Goal: Task Accomplishment & Management: Manage account settings

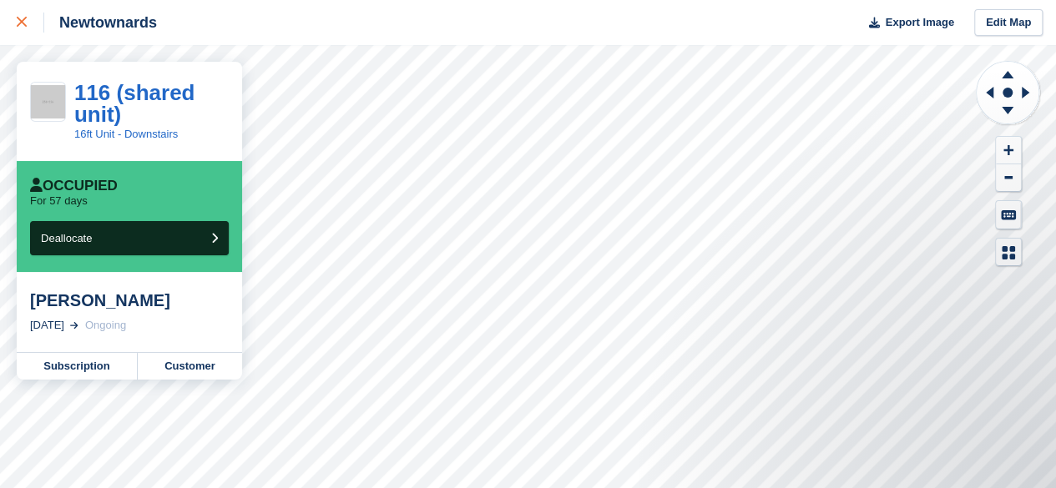
click at [31, 23] on div at bounding box center [31, 23] width 28 height 20
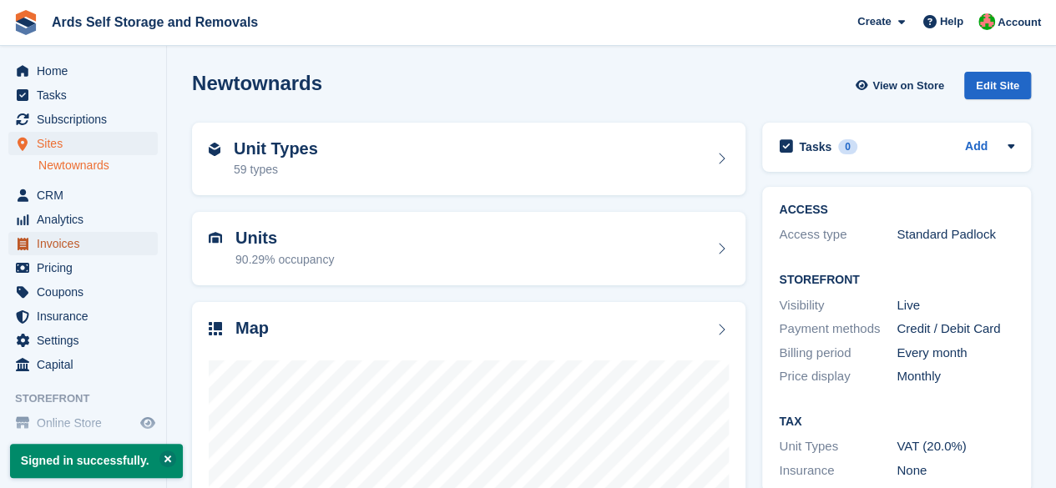
click at [93, 243] on span "Invoices" at bounding box center [87, 243] width 100 height 23
click at [83, 76] on span "Home" at bounding box center [87, 70] width 100 height 23
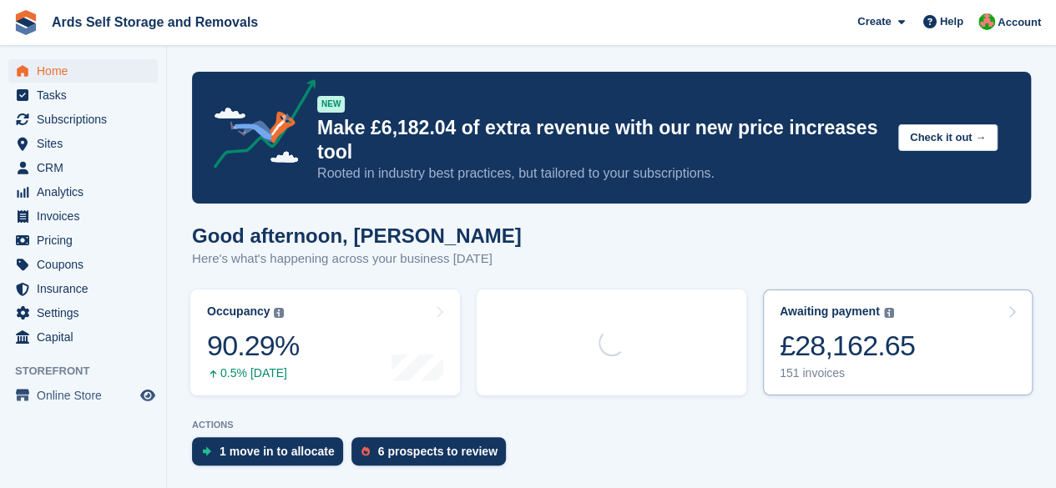
click at [901, 345] on div "£28,162.65" at bounding box center [846, 346] width 135 height 34
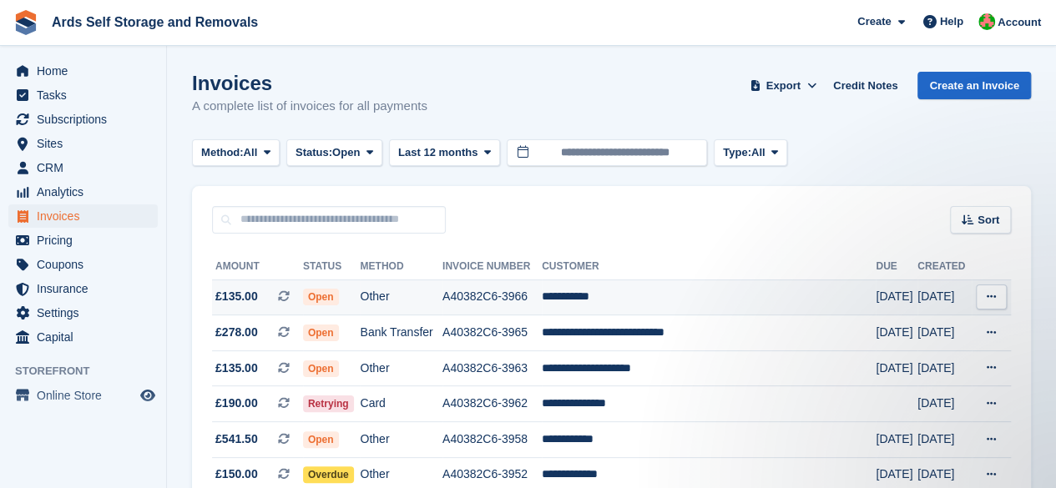
click at [593, 287] on td "**********" at bounding box center [709, 298] width 334 height 36
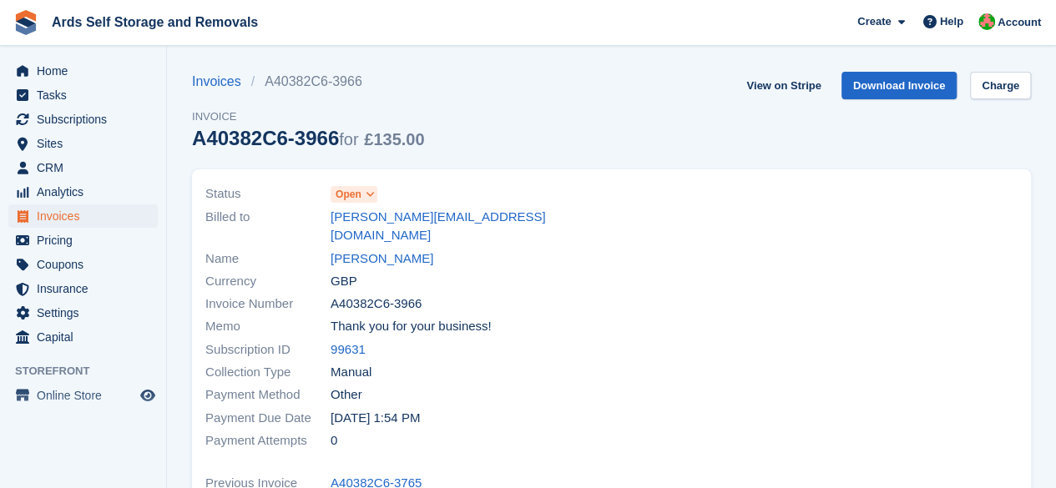
click at [366, 247] on div "Name Kyle Spiers" at bounding box center [403, 258] width 396 height 23
click at [364, 250] on link "Kyle Spiers" at bounding box center [381, 259] width 103 height 19
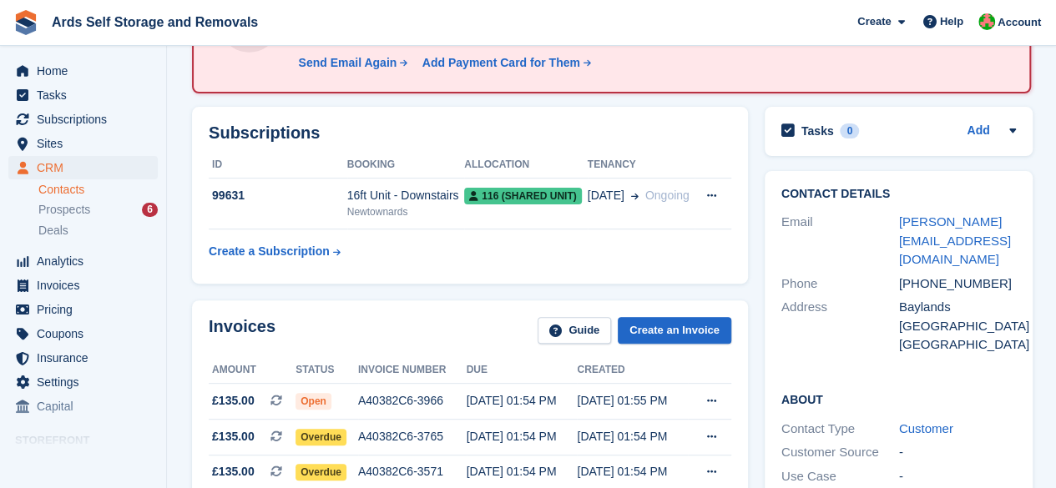
scroll to position [250, 0]
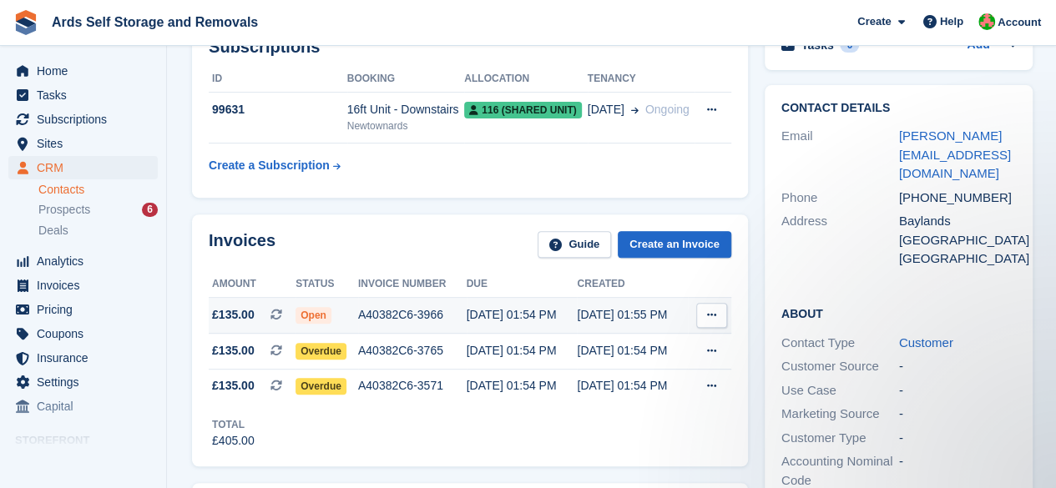
click at [709, 313] on icon at bounding box center [711, 315] width 9 height 11
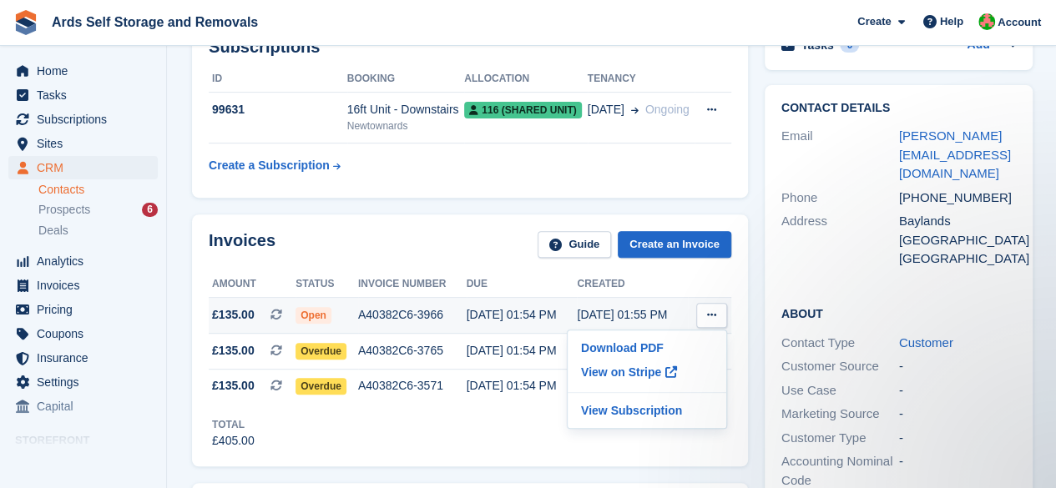
click at [511, 310] on div "[DATE] 01:54 PM" at bounding box center [522, 315] width 111 height 18
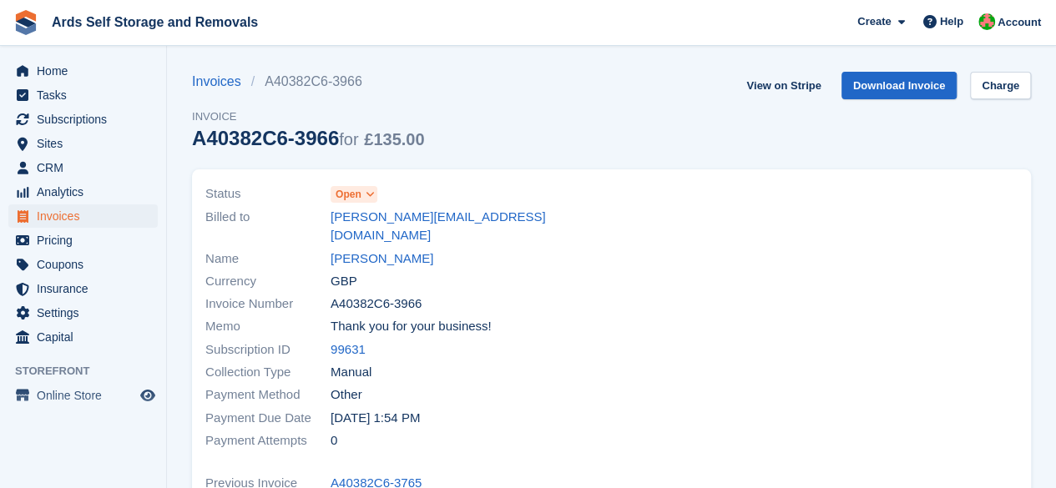
click at [356, 193] on span "Open" at bounding box center [348, 194] width 26 height 15
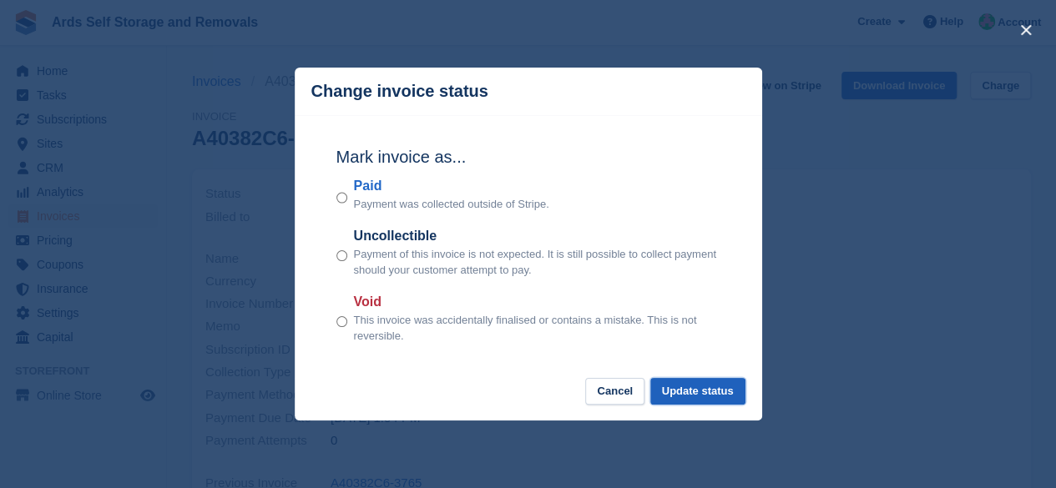
click at [702, 405] on button "Update status" at bounding box center [697, 392] width 95 height 28
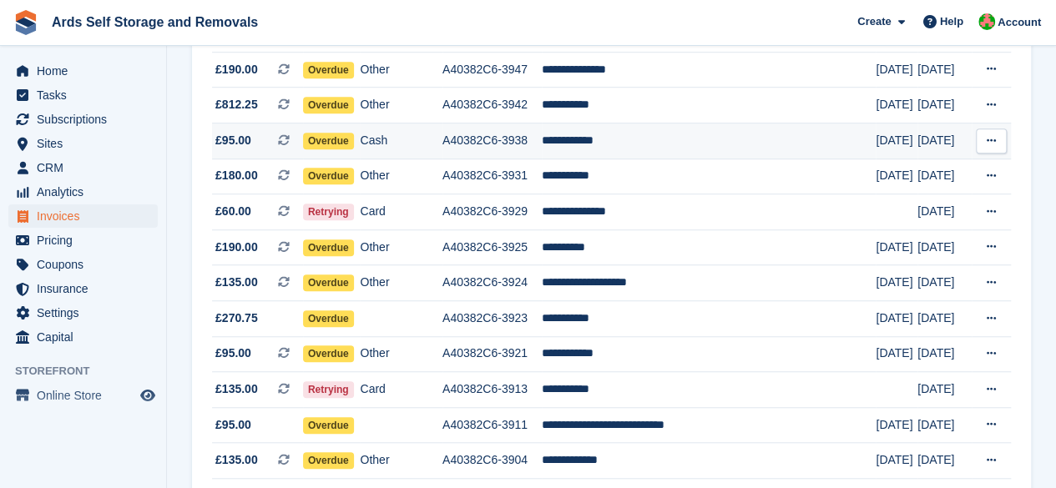
scroll to position [501, 0]
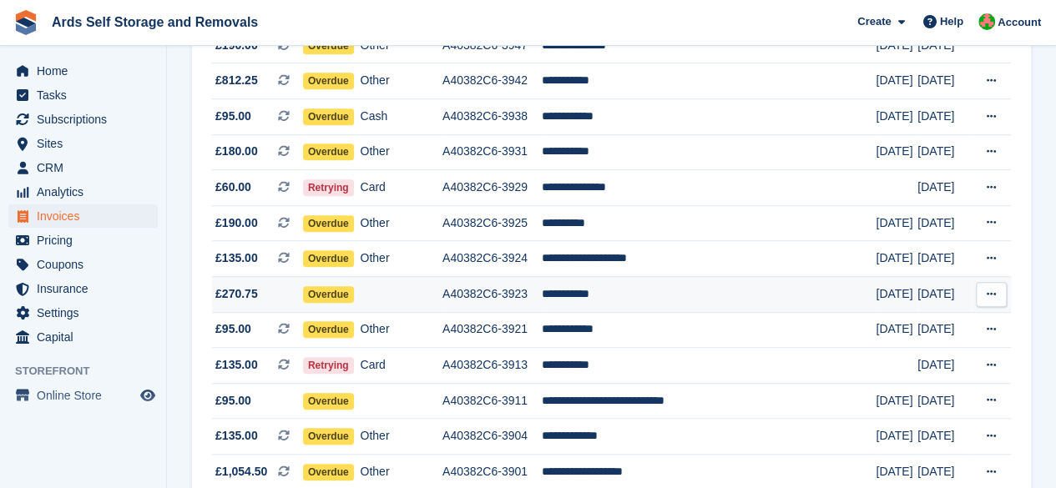
click at [339, 293] on span "Overdue" at bounding box center [328, 294] width 51 height 17
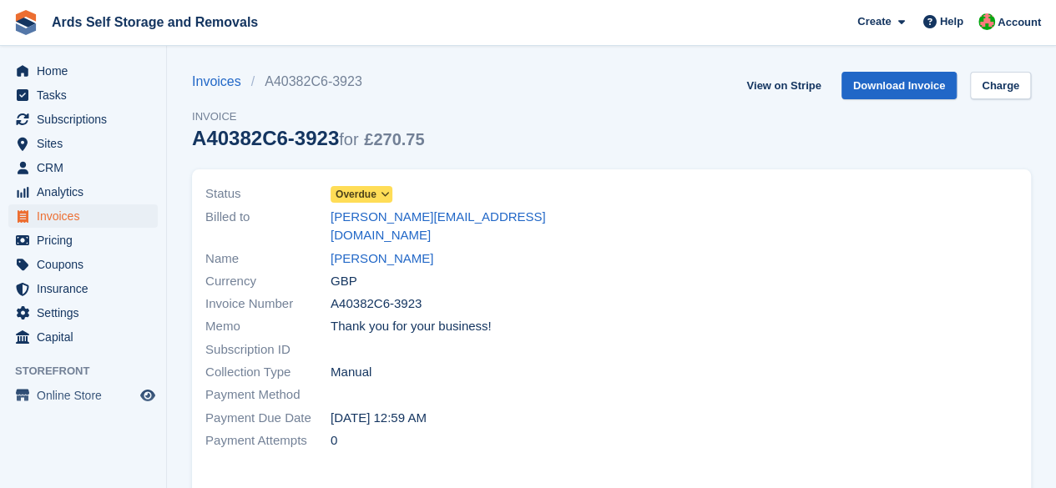
click at [371, 199] on span "Overdue" at bounding box center [355, 194] width 41 height 15
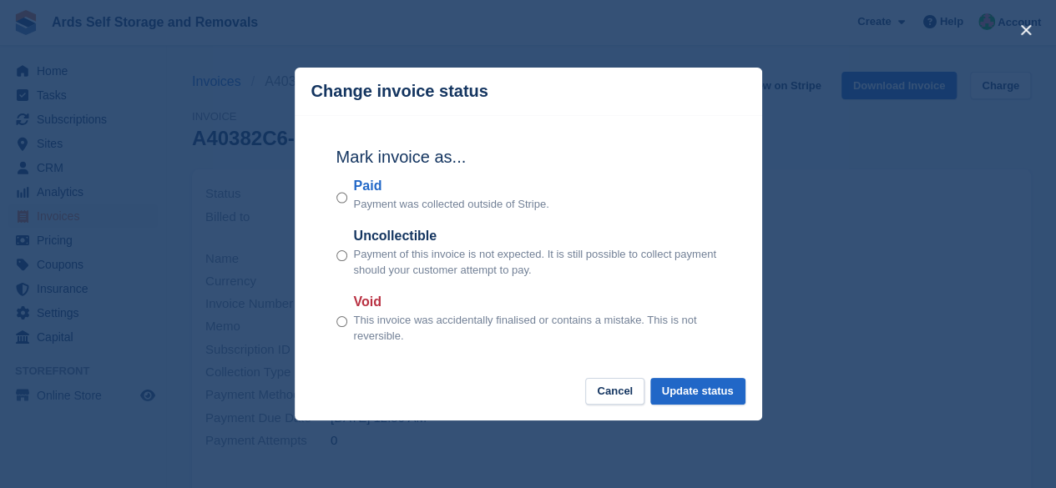
click at [348, 194] on div "Paid Payment was collected outside of Stripe." at bounding box center [528, 194] width 384 height 37
click at [693, 380] on button "Update status" at bounding box center [697, 392] width 95 height 28
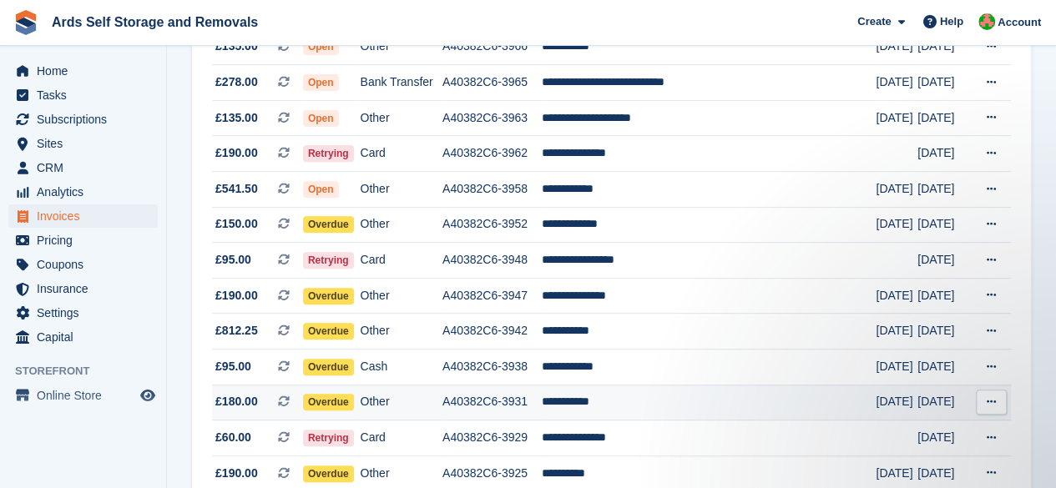
scroll to position [417, 0]
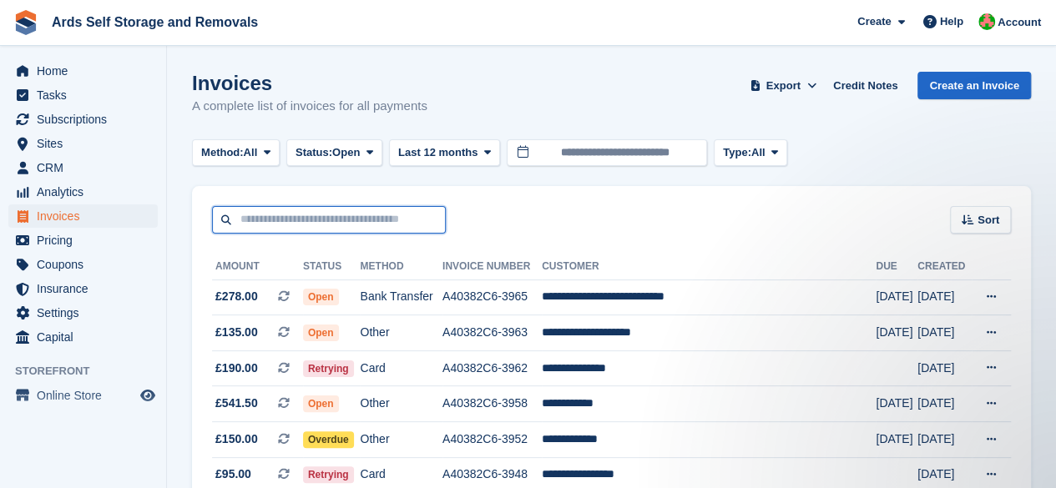
click at [381, 221] on input "text" at bounding box center [329, 220] width 234 height 28
type input "****"
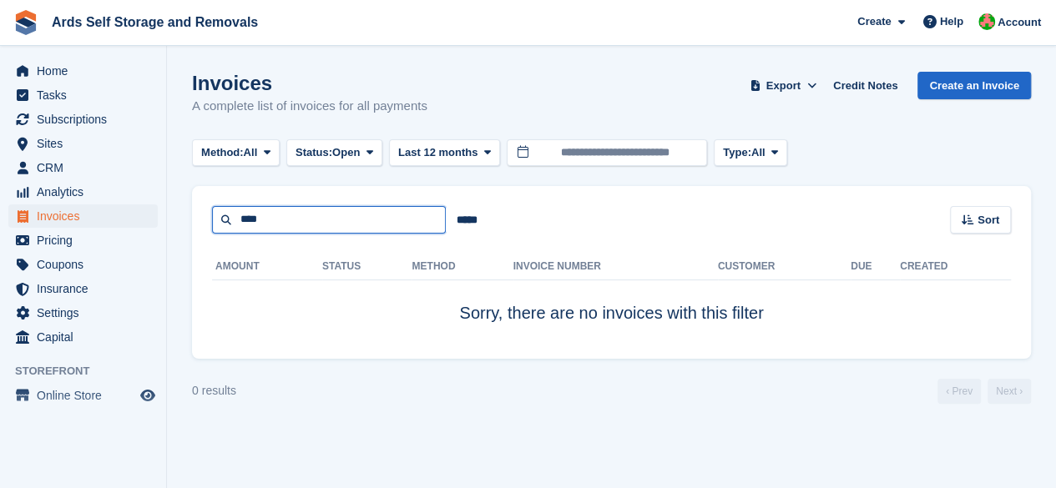
drag, startPoint x: 346, startPoint y: 227, endPoint x: 0, endPoint y: 135, distance: 357.5
click at [0, 135] on div "Home Tasks Subscriptions Subscriptions Subscriptions Price increases NEW Price …" at bounding box center [528, 244] width 1056 height 488
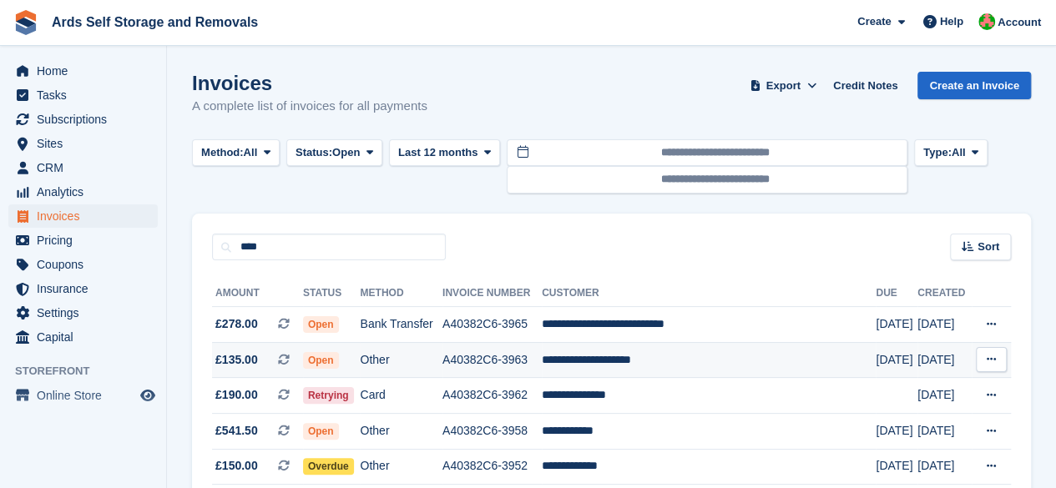
click at [325, 360] on span "Open" at bounding box center [321, 360] width 36 height 17
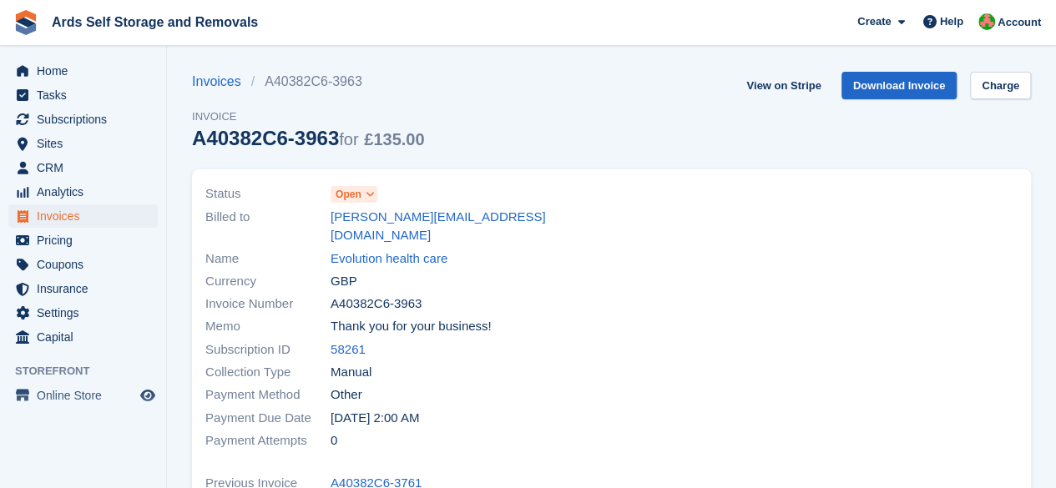
click at [352, 199] on span "Open" at bounding box center [348, 194] width 26 height 15
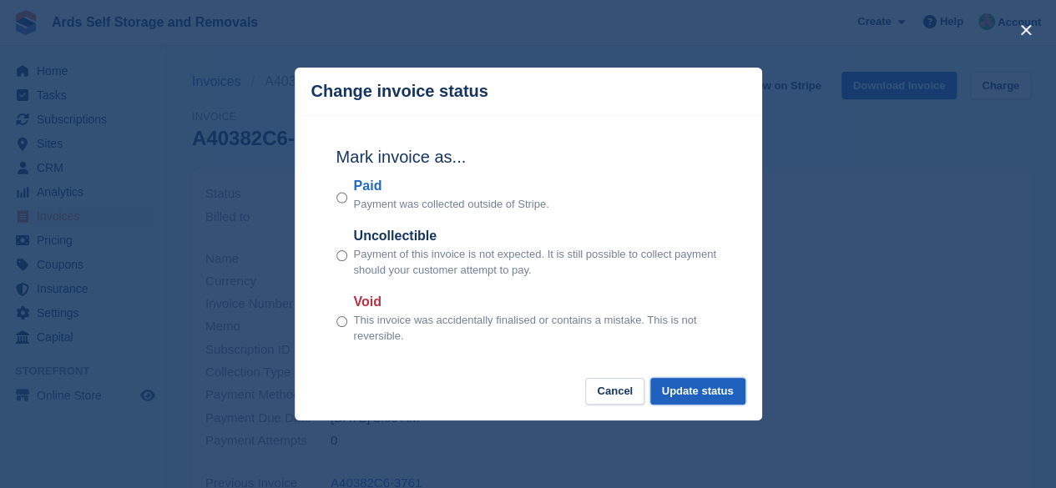
click at [669, 391] on button "Update status" at bounding box center [697, 392] width 95 height 28
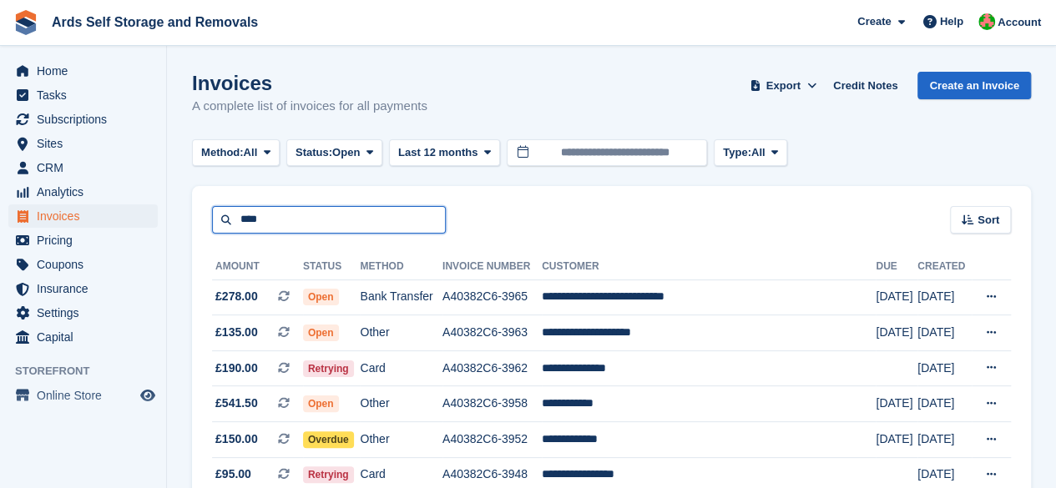
click at [373, 219] on input "****" at bounding box center [329, 220] width 234 height 28
drag, startPoint x: 373, startPoint y: 219, endPoint x: 90, endPoint y: 178, distance: 286.0
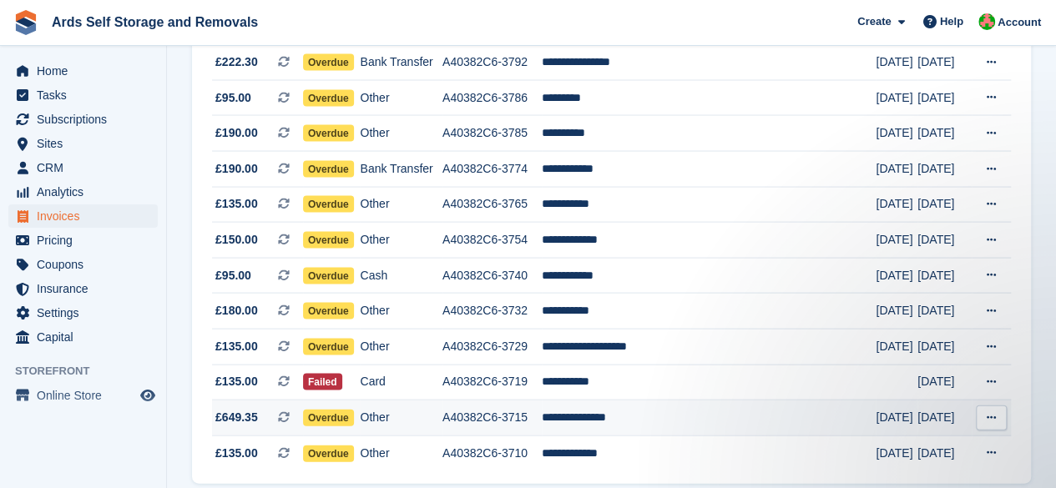
scroll to position [1665, 0]
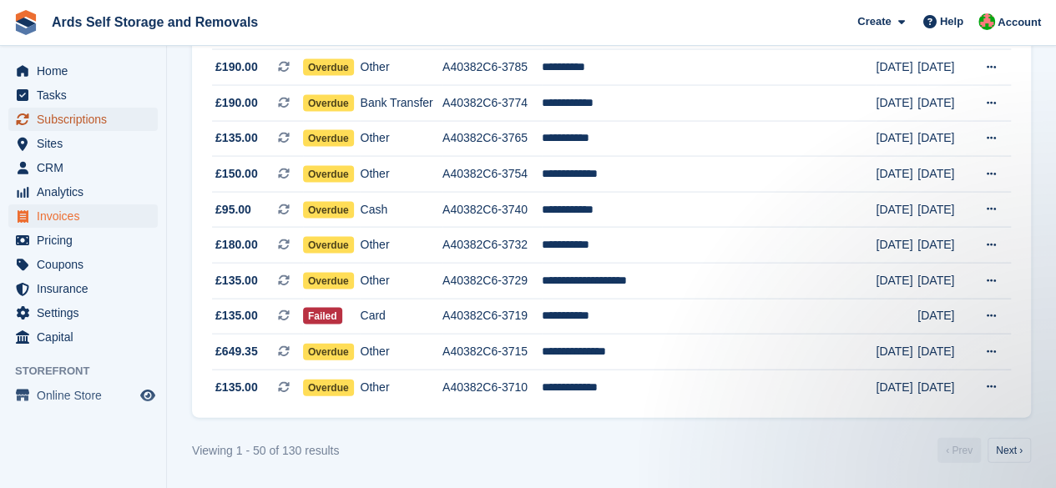
click at [100, 123] on span "Subscriptions" at bounding box center [87, 119] width 100 height 23
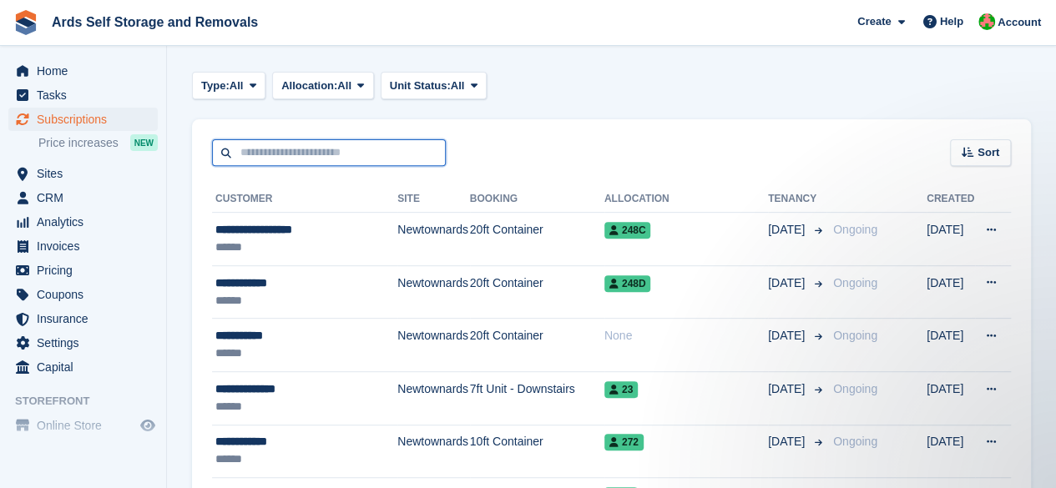
click at [335, 154] on input "text" at bounding box center [329, 153] width 234 height 28
type input "****"
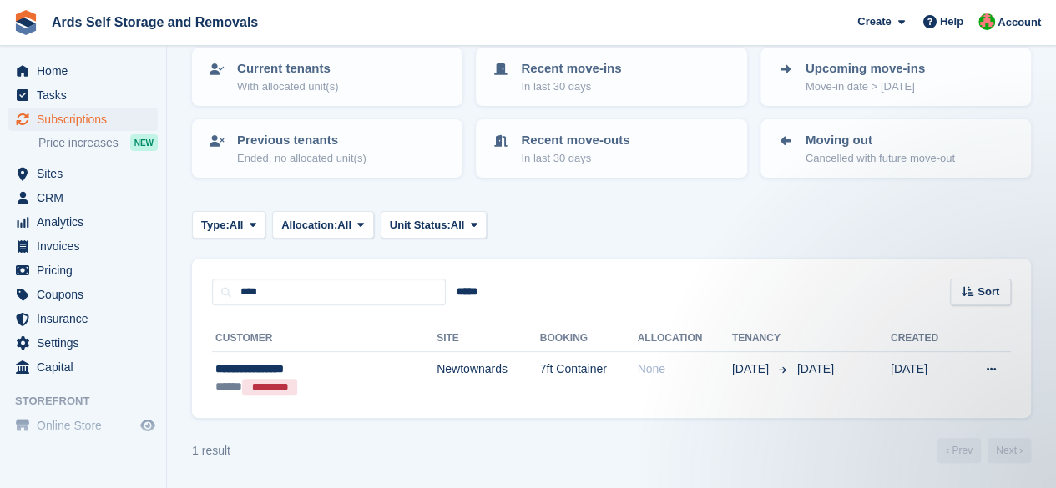
scroll to position [110, 0]
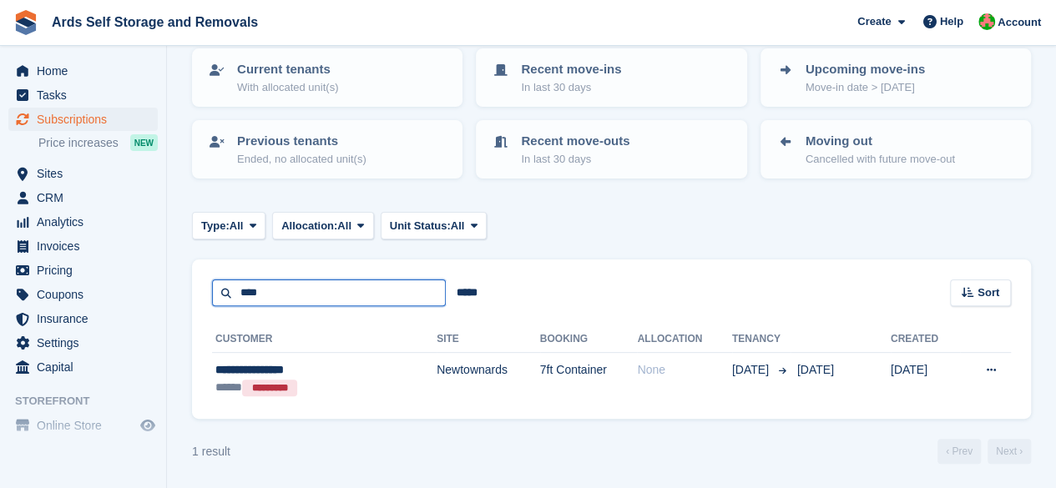
drag, startPoint x: 324, startPoint y: 300, endPoint x: 0, endPoint y: 323, distance: 324.6
click at [0, 323] on div "Home Tasks Subscriptions Subscriptions Subscriptions Price increases NEW Price …" at bounding box center [528, 189] width 1056 height 599
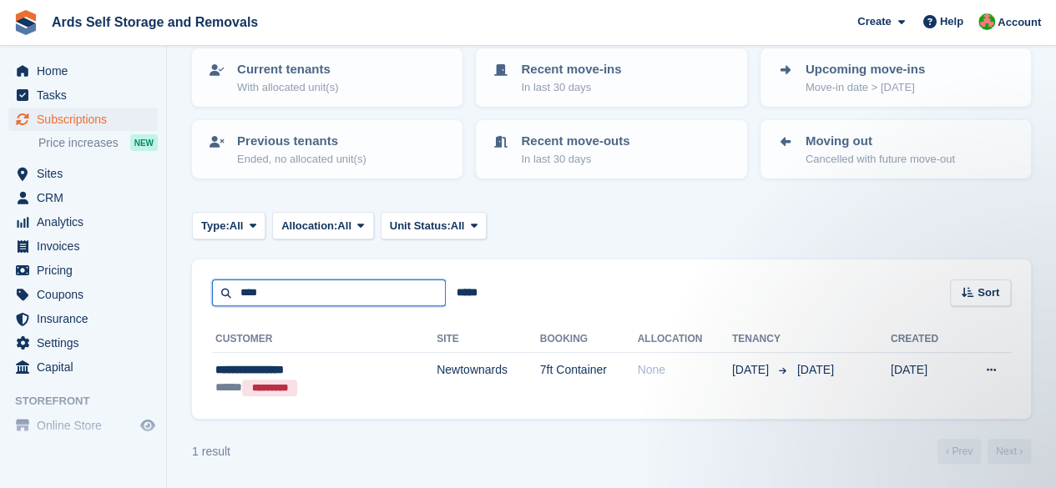
scroll to position [0, 0]
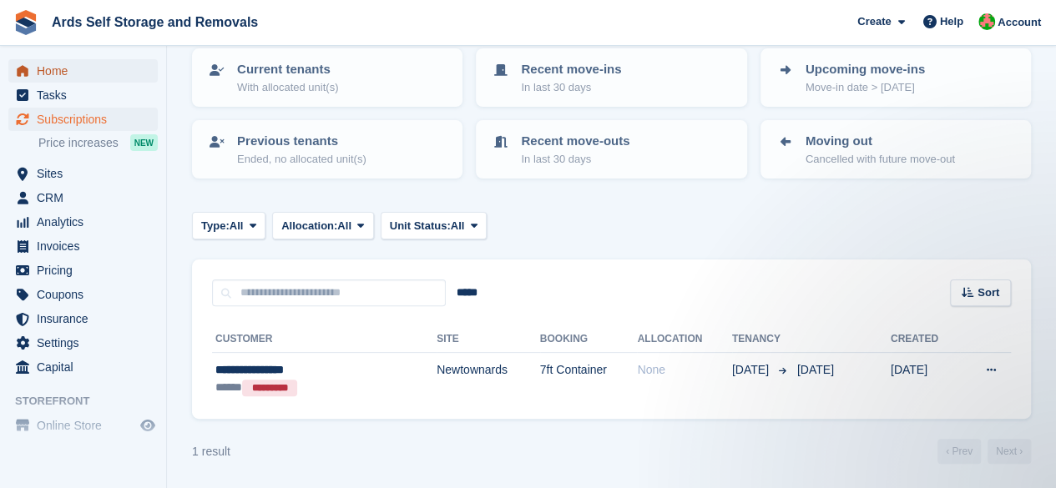
click at [85, 68] on span "Home" at bounding box center [87, 70] width 100 height 23
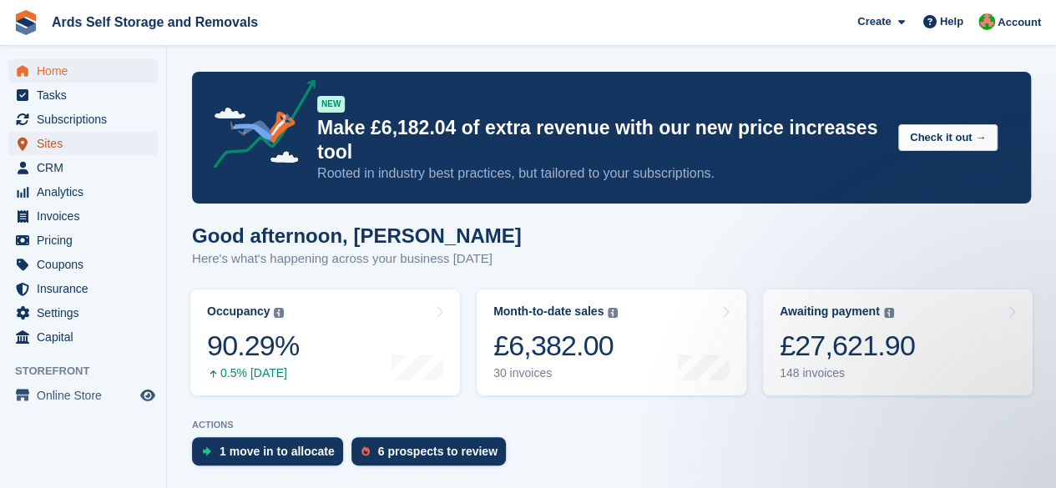
click at [115, 135] on span "Sites" at bounding box center [87, 143] width 100 height 23
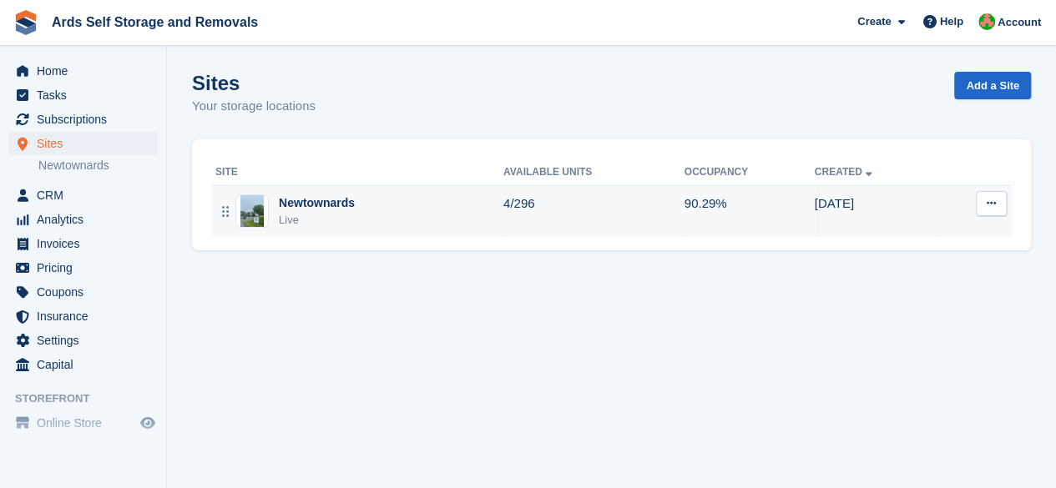
click at [345, 208] on div "Newtownards" at bounding box center [317, 203] width 76 height 18
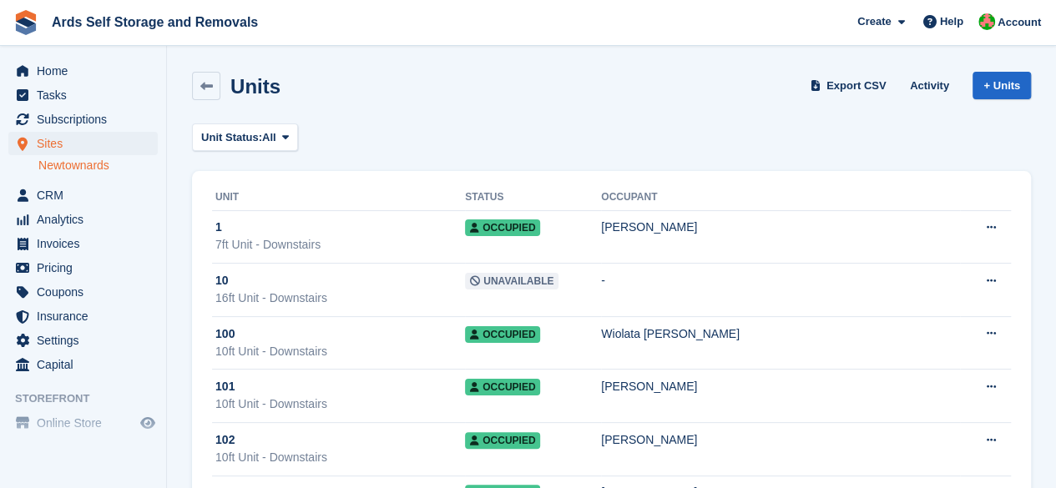
click at [224, 80] on div "Units" at bounding box center [250, 86] width 60 height 23
click at [193, 80] on link at bounding box center [206, 86] width 28 height 28
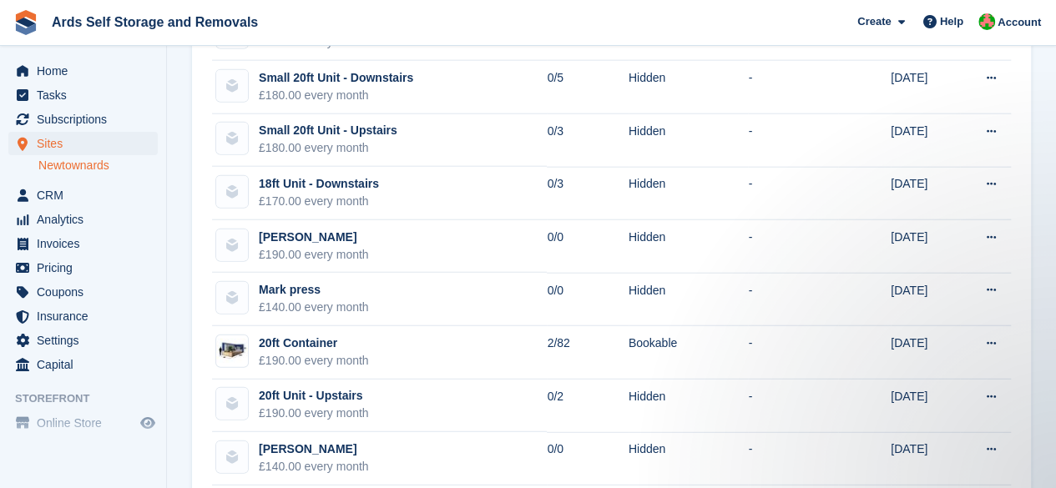
scroll to position [2086, 0]
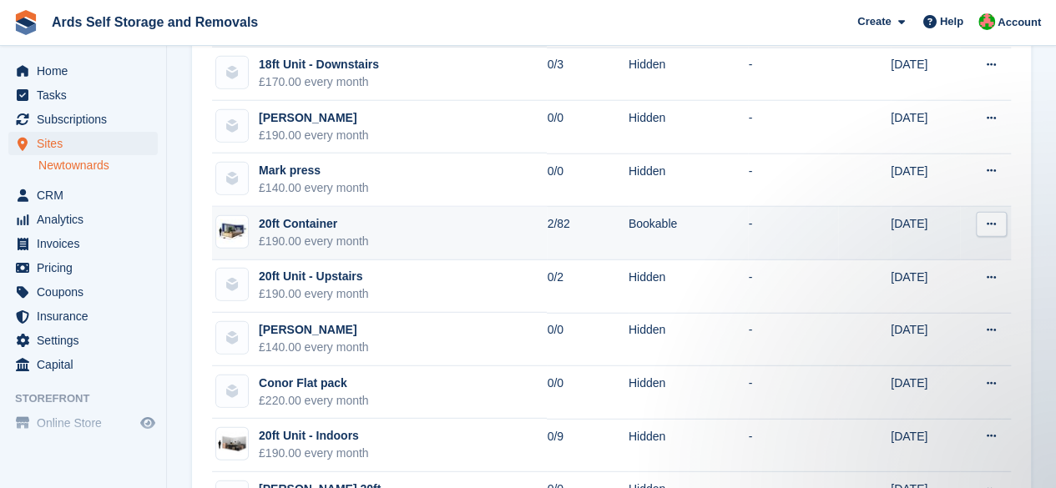
click at [323, 207] on td "20ft Container £190.00 every month" at bounding box center [379, 233] width 335 height 53
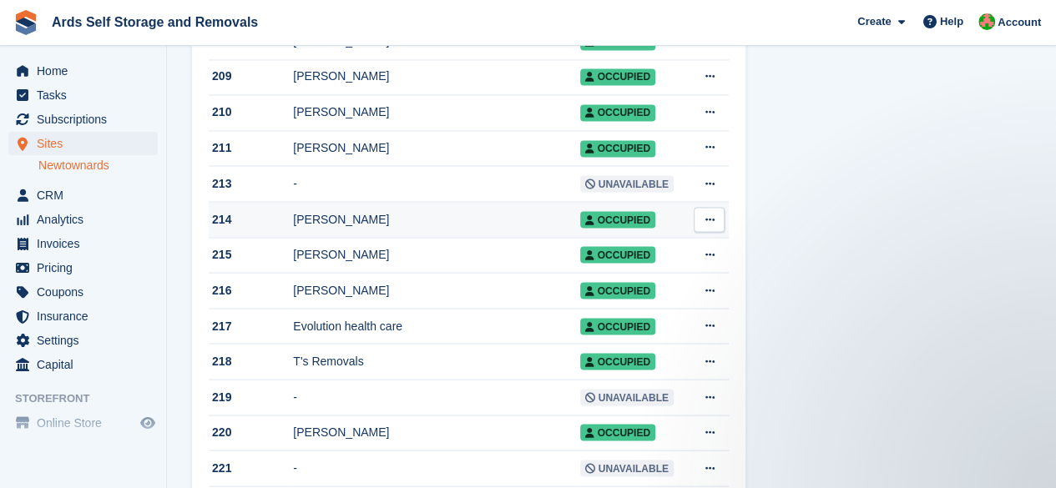
scroll to position [1408, 0]
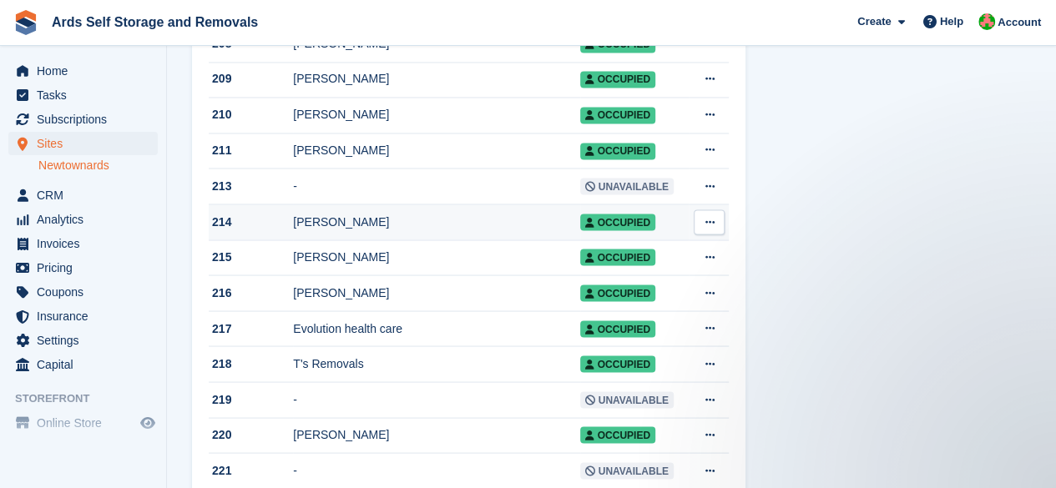
click at [374, 240] on td "[PERSON_NAME]" at bounding box center [436, 222] width 286 height 36
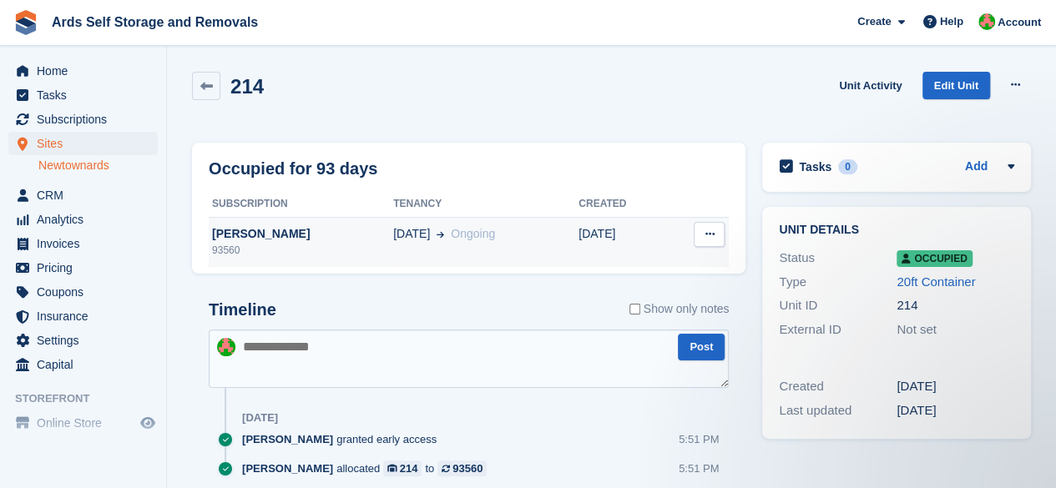
click at [292, 230] on div "[PERSON_NAME]" at bounding box center [301, 234] width 184 height 18
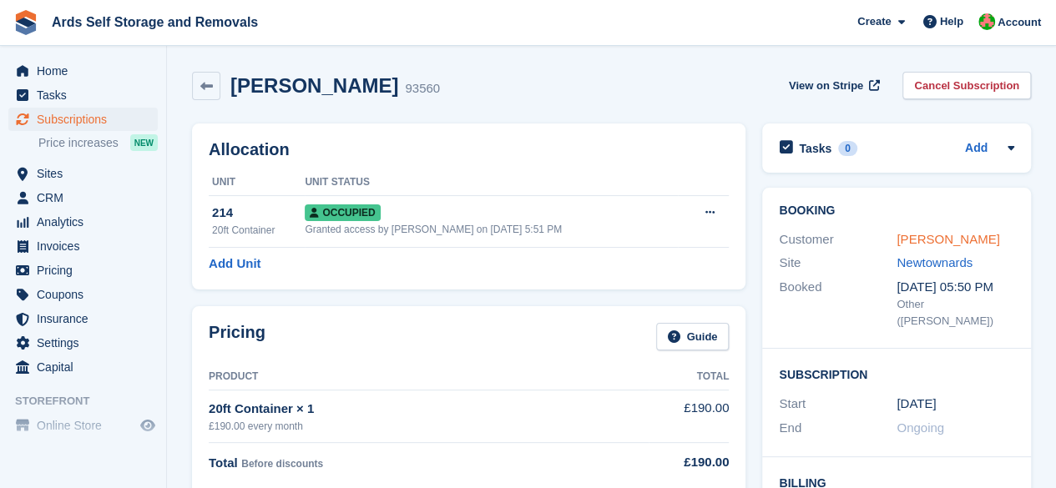
click at [938, 236] on link "[PERSON_NAME]" at bounding box center [947, 239] width 103 height 14
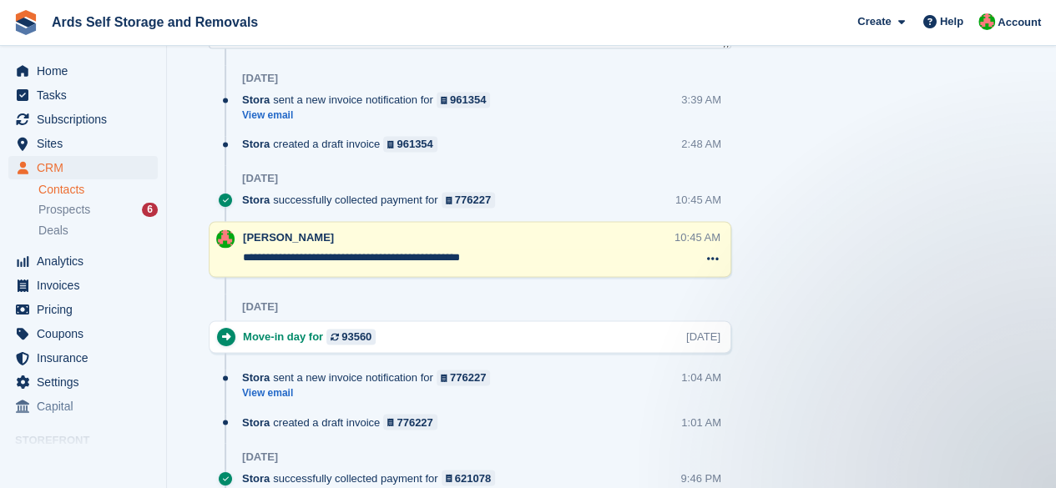
click at [245, 256] on textarea "**********" at bounding box center [458, 258] width 430 height 17
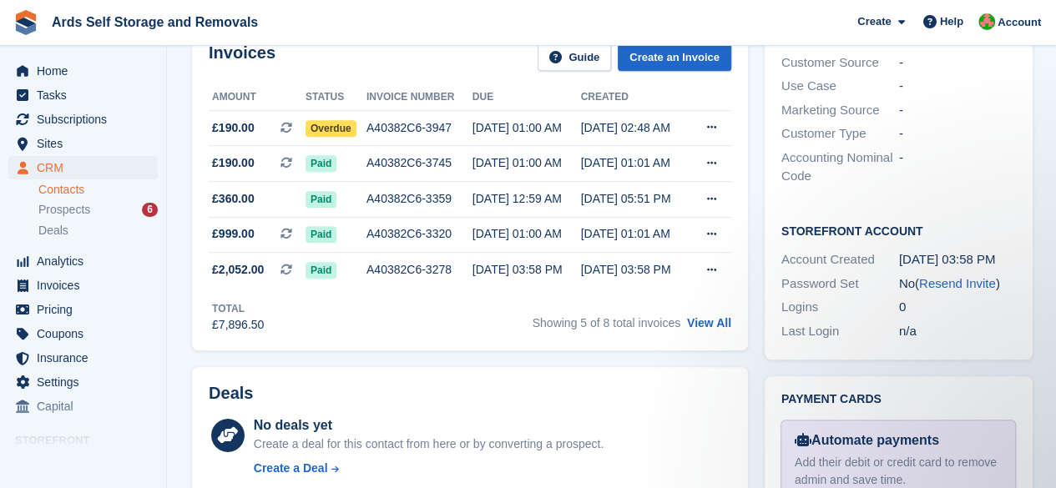
scroll to position [417, 0]
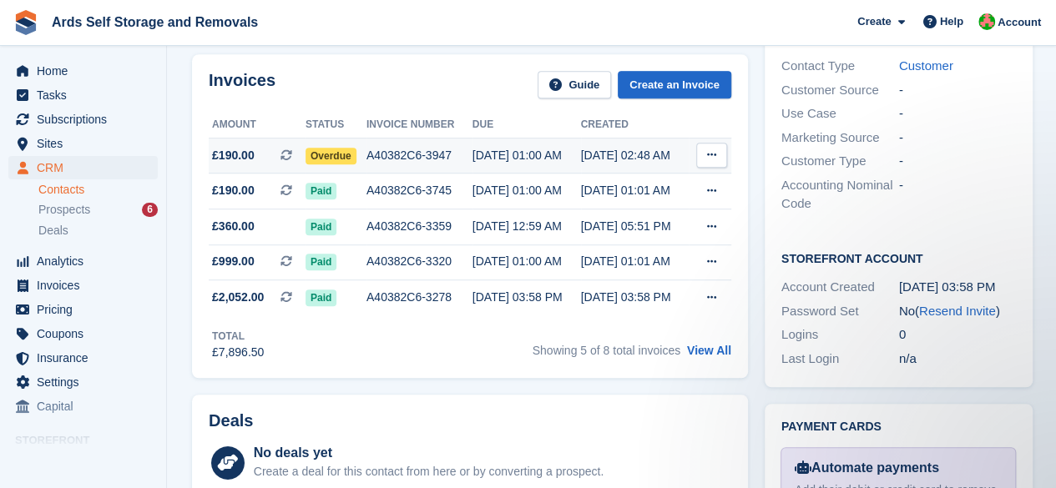
click at [341, 153] on span "Overdue" at bounding box center [330, 156] width 51 height 17
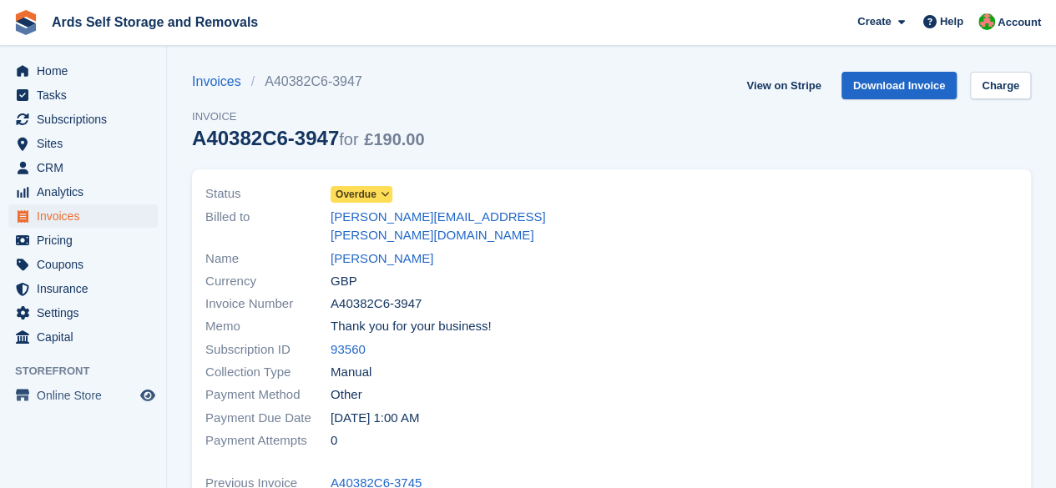
click at [360, 195] on span "Overdue" at bounding box center [355, 194] width 41 height 15
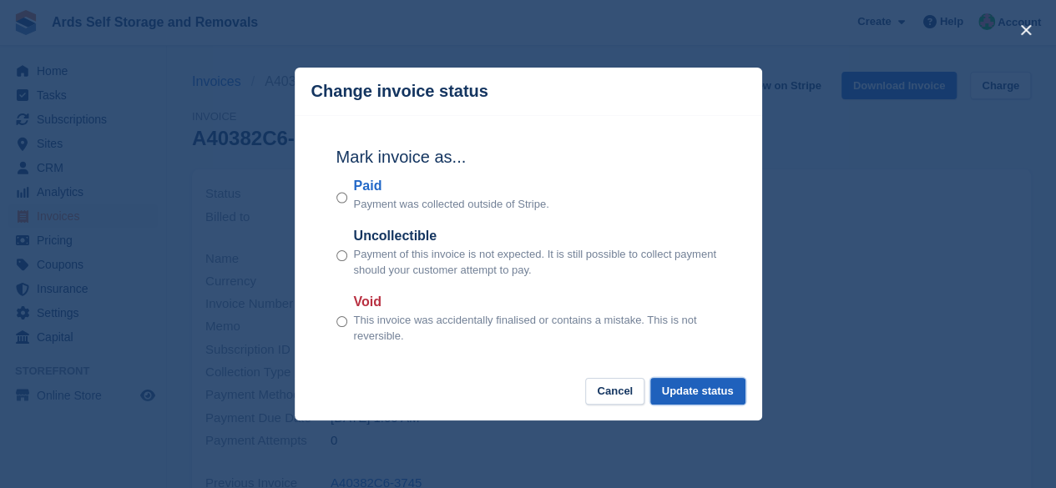
click at [691, 394] on button "Update status" at bounding box center [697, 392] width 95 height 28
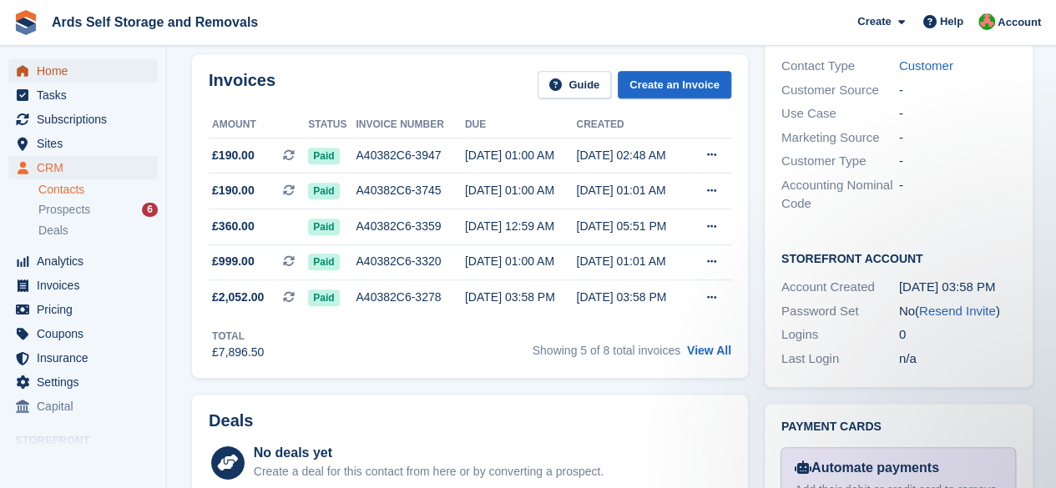
click at [92, 69] on span "Home" at bounding box center [87, 70] width 100 height 23
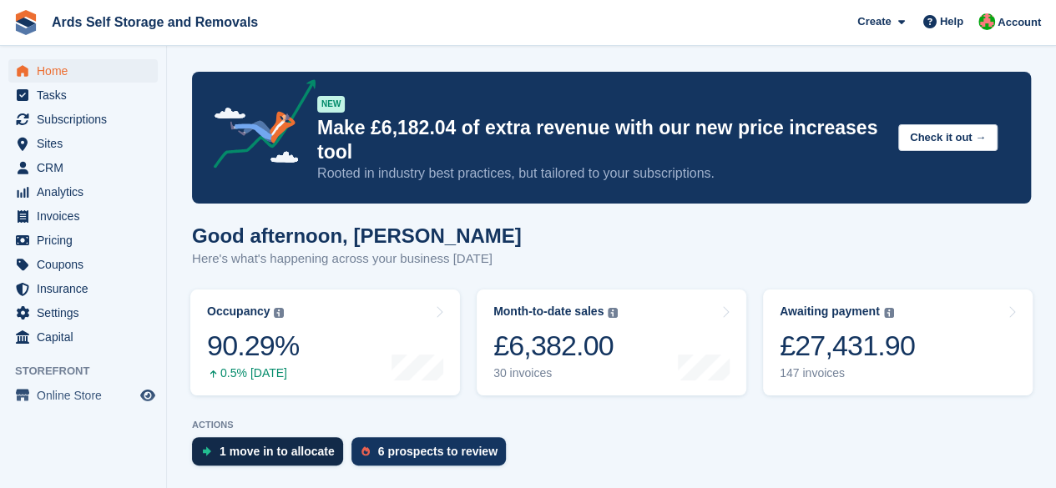
scroll to position [250, 0]
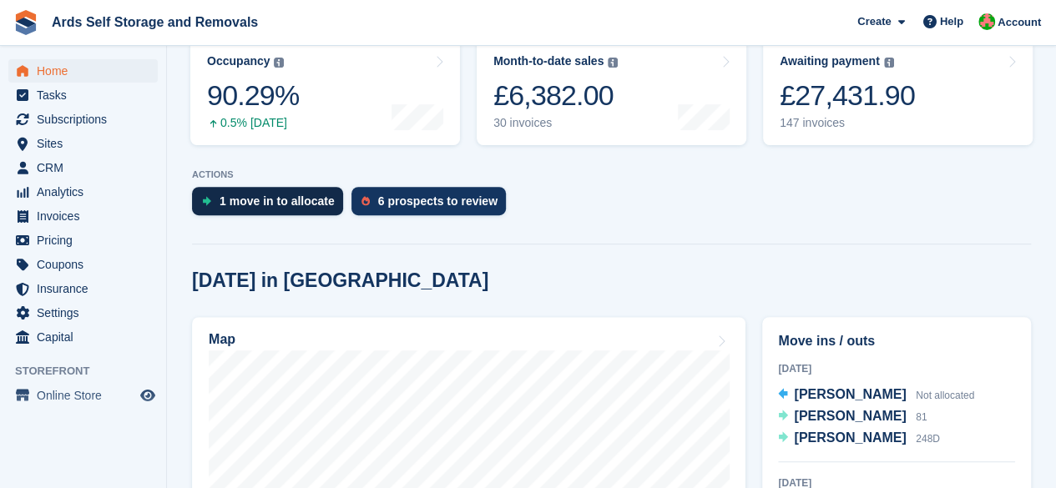
click at [332, 209] on div "1 move in to allocate" at bounding box center [267, 201] width 151 height 28
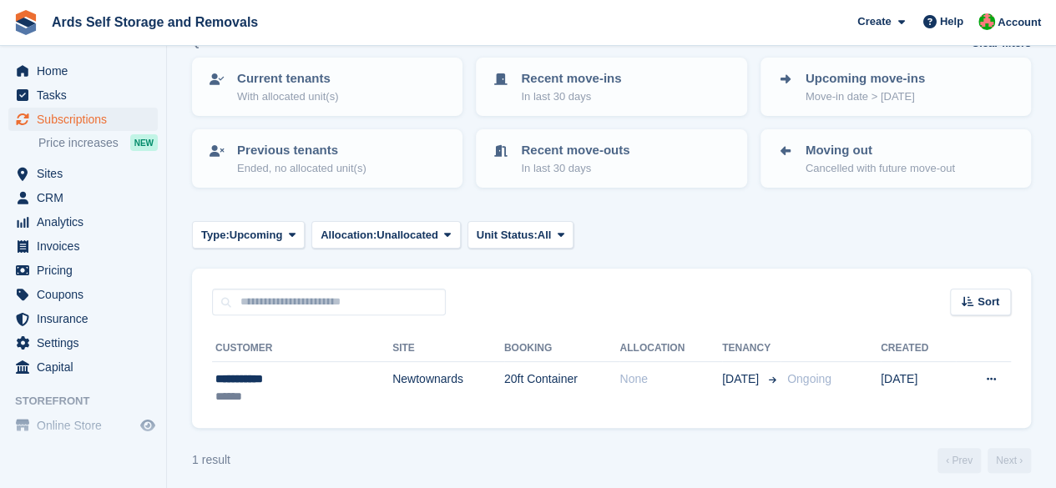
scroll to position [110, 0]
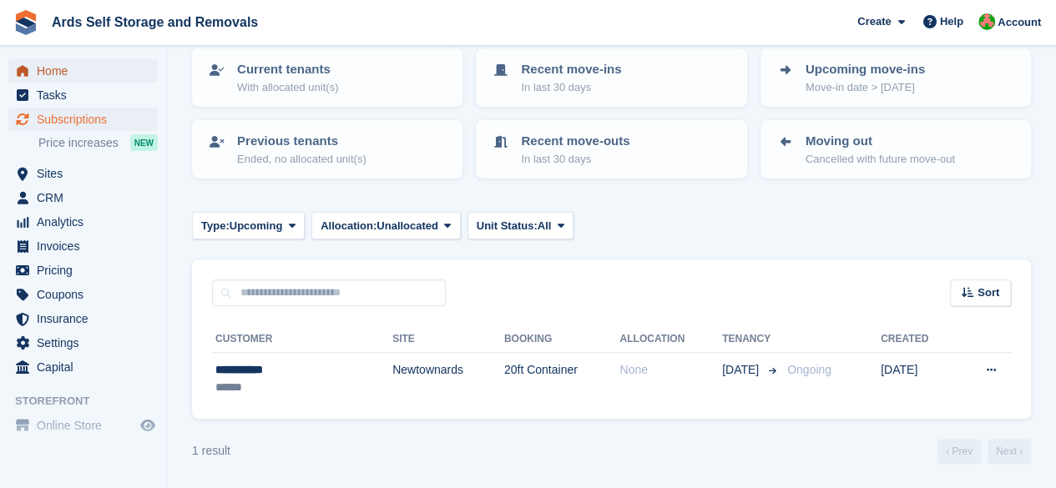
click at [78, 68] on span "Home" at bounding box center [87, 70] width 100 height 23
